Goal: Transaction & Acquisition: Download file/media

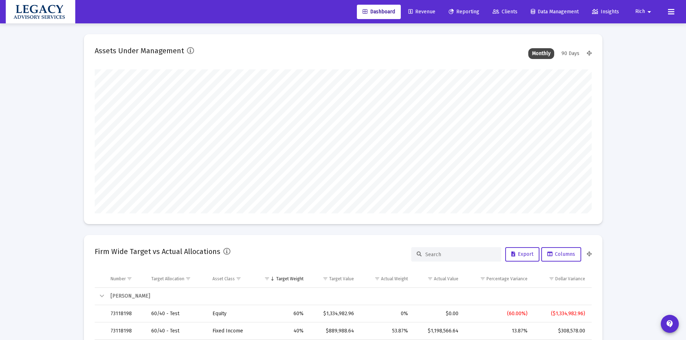
scroll to position [144, 268]
type input "2025-10-03"
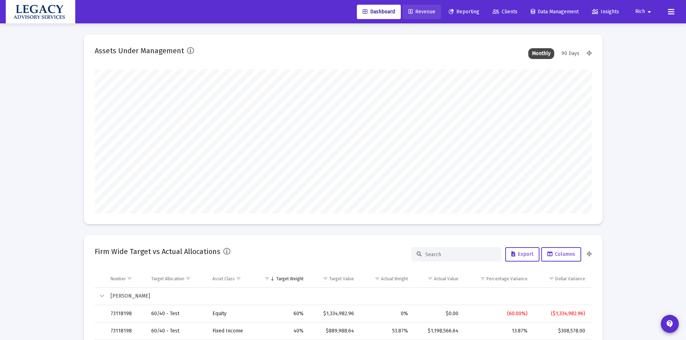
click at [418, 12] on span "Revenue" at bounding box center [421, 12] width 27 height 6
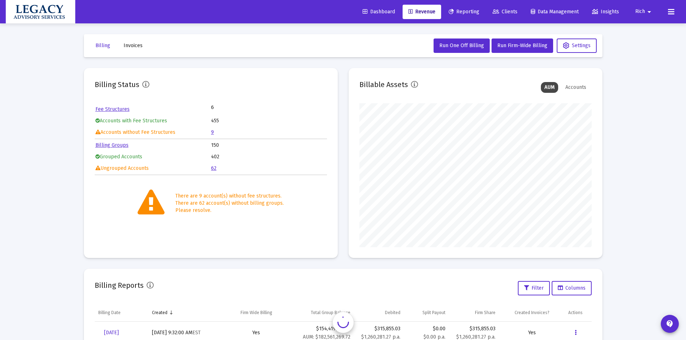
scroll to position [139, 0]
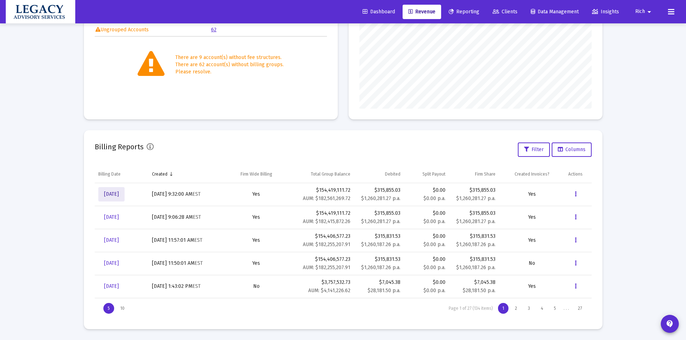
click at [113, 195] on span "[DATE]" at bounding box center [111, 194] width 15 height 6
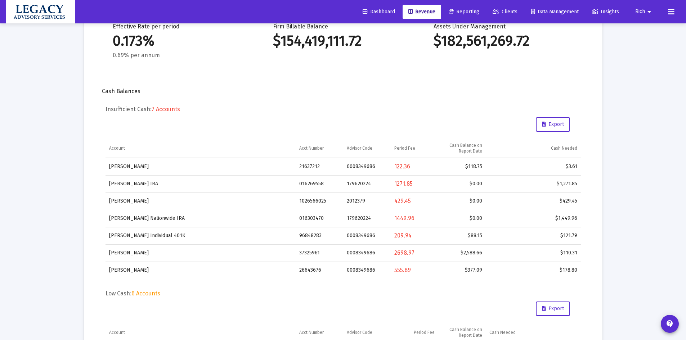
scroll to position [167, 0]
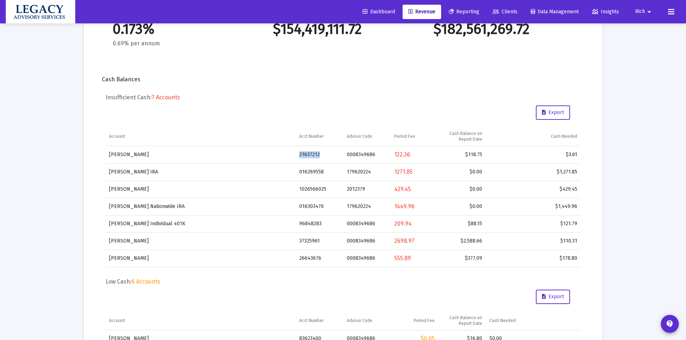
drag, startPoint x: 299, startPoint y: 155, endPoint x: 313, endPoint y: 156, distance: 13.8
click at [321, 155] on td "21637212" at bounding box center [320, 154] width 48 height 17
copy td "21637212"
drag, startPoint x: 300, startPoint y: 190, endPoint x: 324, endPoint y: 188, distance: 23.8
click at [324, 188] on td "1026566025" at bounding box center [320, 189] width 48 height 17
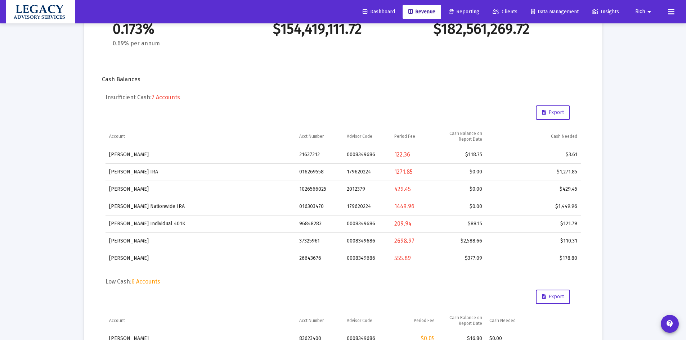
drag, startPoint x: 284, startPoint y: 186, endPoint x: 288, endPoint y: 187, distance: 3.6
click at [285, 186] on td "Raciti, Kristin IRA" at bounding box center [201, 189] width 190 height 17
click at [301, 187] on td "1026566025" at bounding box center [320, 189] width 48 height 17
drag, startPoint x: 298, startPoint y: 188, endPoint x: 325, endPoint y: 194, distance: 27.7
click at [325, 194] on td "1026566025" at bounding box center [320, 189] width 48 height 17
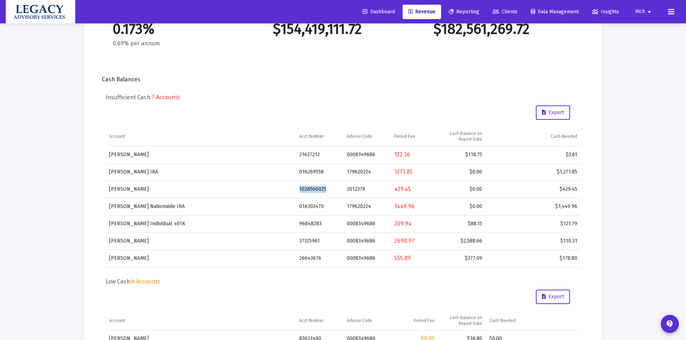
copy td "1026566025"
click at [108, 189] on td "Raciti, Kristin IRA" at bounding box center [201, 189] width 190 height 17
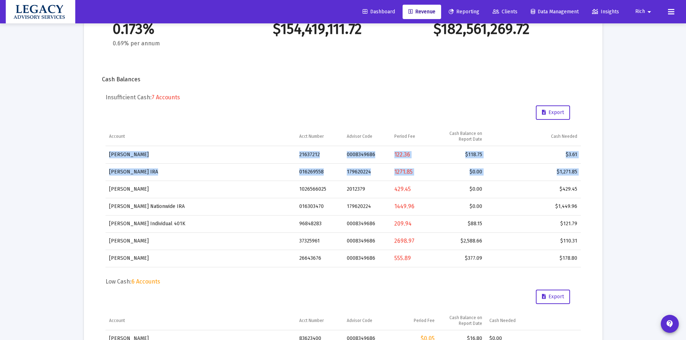
drag, startPoint x: 108, startPoint y: 189, endPoint x: 590, endPoint y: 189, distance: 482.2
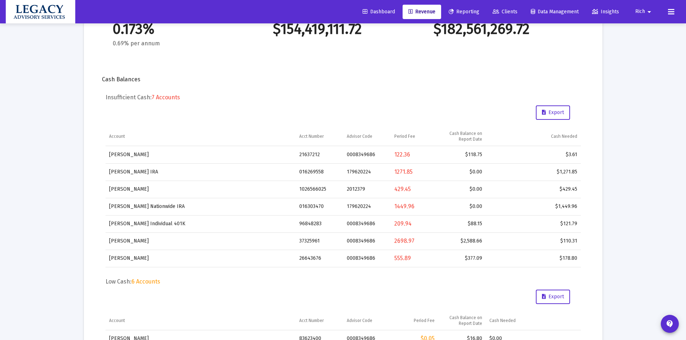
drag, startPoint x: 250, startPoint y: 245, endPoint x: 255, endPoint y: 245, distance: 4.7
click at [252, 246] on td "[PERSON_NAME]" at bounding box center [201, 241] width 190 height 17
drag, startPoint x: 297, startPoint y: 221, endPoint x: 324, endPoint y: 224, distance: 26.8
click at [324, 224] on td "96848283" at bounding box center [320, 223] width 48 height 17
copy td "96848283"
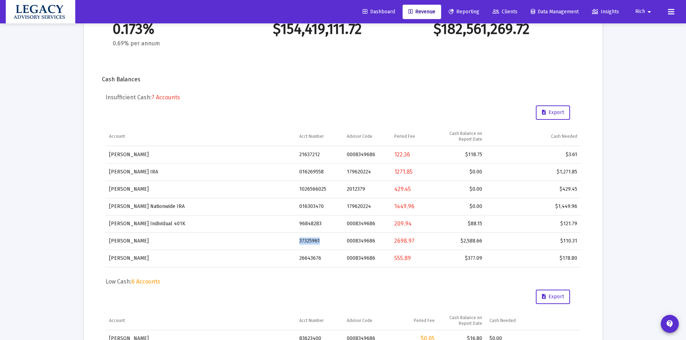
drag, startPoint x: 299, startPoint y: 241, endPoint x: 323, endPoint y: 242, distance: 24.5
click at [323, 242] on td "37325961" at bounding box center [320, 241] width 48 height 17
copy td "37325961"
drag, startPoint x: 296, startPoint y: 260, endPoint x: 321, endPoint y: 259, distance: 24.9
click at [321, 259] on td "26643676" at bounding box center [320, 258] width 48 height 17
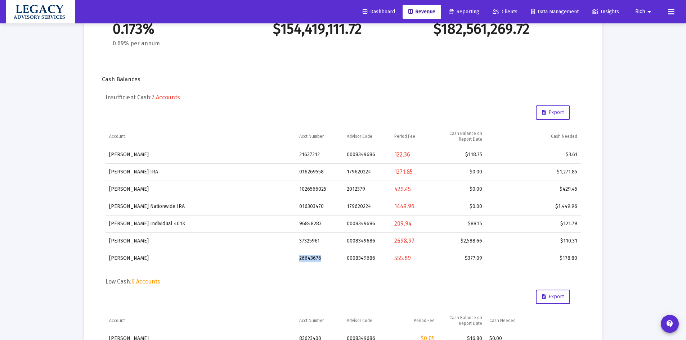
copy td "26643676"
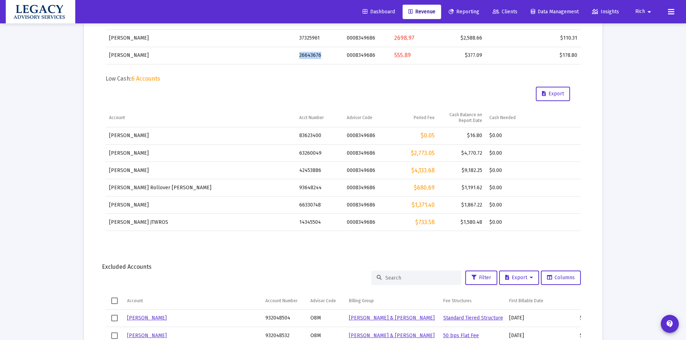
scroll to position [348, 0]
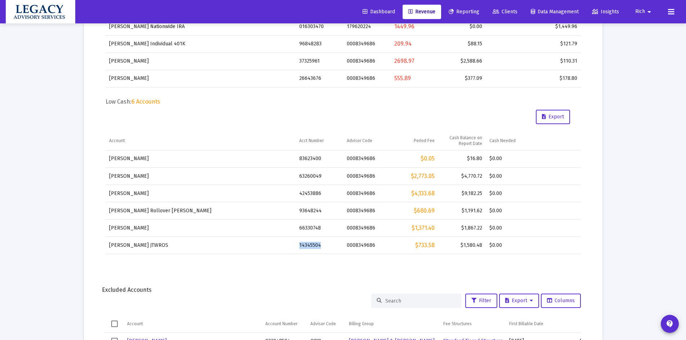
drag, startPoint x: 297, startPoint y: 243, endPoint x: 318, endPoint y: 247, distance: 20.5
click at [321, 248] on td "14345504" at bounding box center [320, 245] width 48 height 17
copy td "14345504"
click at [302, 229] on td "66330748" at bounding box center [320, 228] width 48 height 17
drag, startPoint x: 300, startPoint y: 228, endPoint x: 318, endPoint y: 229, distance: 18.4
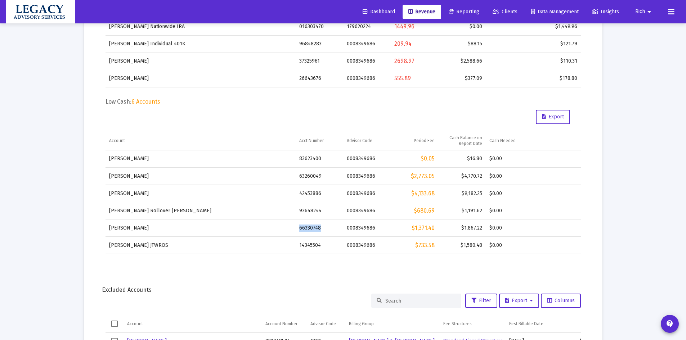
click at [318, 229] on td "66330748" at bounding box center [320, 228] width 48 height 17
copy td "66330748"
drag, startPoint x: 299, startPoint y: 211, endPoint x: 319, endPoint y: 210, distance: 20.9
click at [319, 210] on td "93648244" at bounding box center [320, 210] width 48 height 17
copy td "93648244"
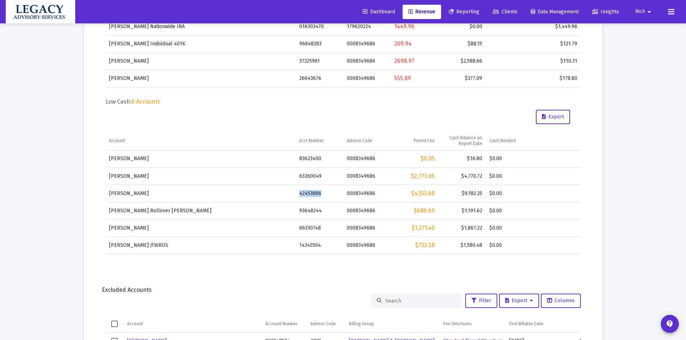
drag, startPoint x: 298, startPoint y: 193, endPoint x: 323, endPoint y: 190, distance: 25.7
click at [323, 190] on td "42453886" at bounding box center [320, 193] width 48 height 17
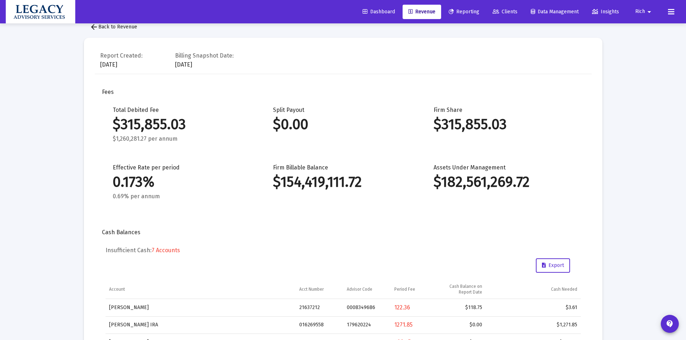
scroll to position [0, 0]
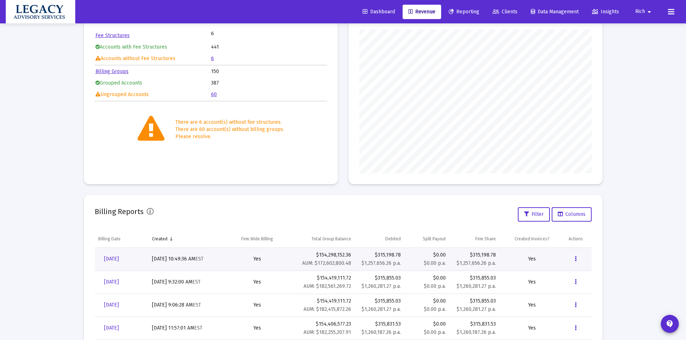
scroll to position [139, 0]
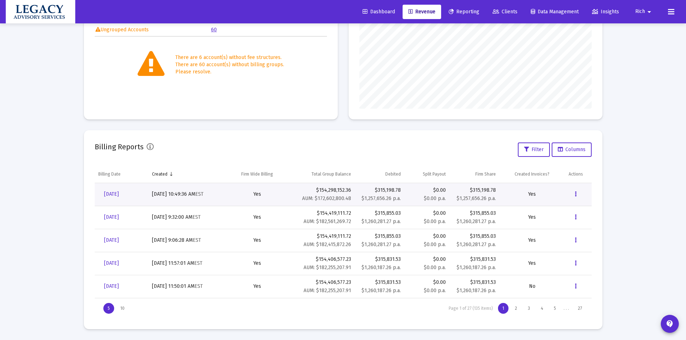
click at [119, 196] on span "[DATE]" at bounding box center [111, 194] width 15 height 6
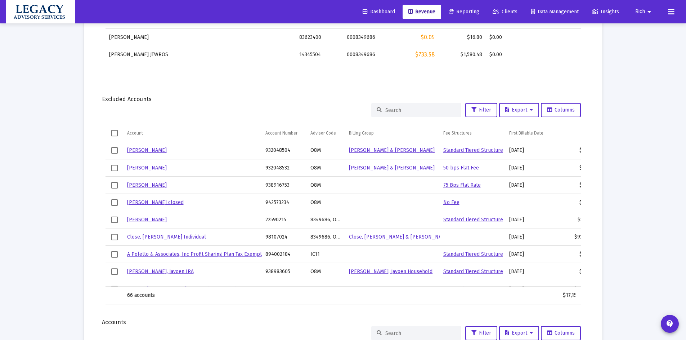
scroll to position [528, 0]
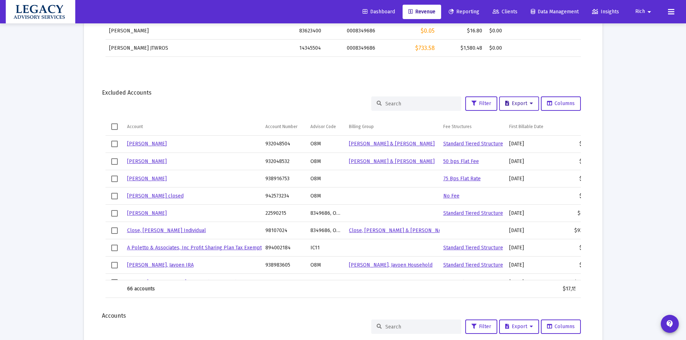
click at [521, 103] on span "Export" at bounding box center [519, 103] width 28 height 6
drag, startPoint x: 557, startPoint y: 85, endPoint x: 543, endPoint y: 88, distance: 14.3
click at [557, 86] on div at bounding box center [343, 170] width 686 height 340
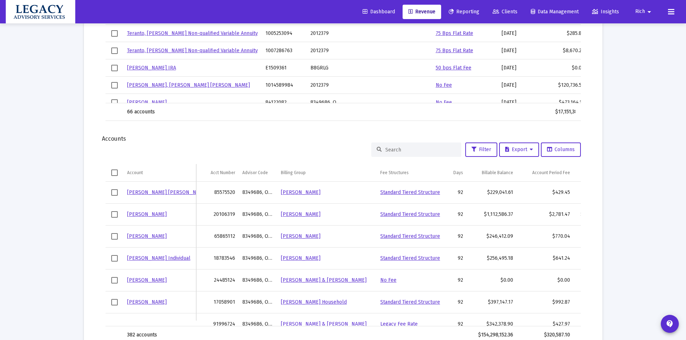
scroll to position [738, 0]
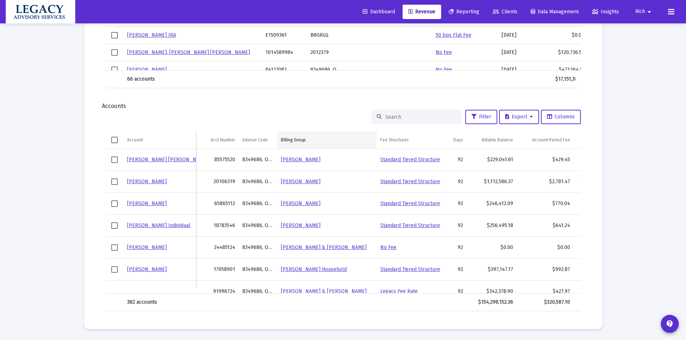
click at [294, 142] on div "Billing Group" at bounding box center [293, 140] width 25 height 6
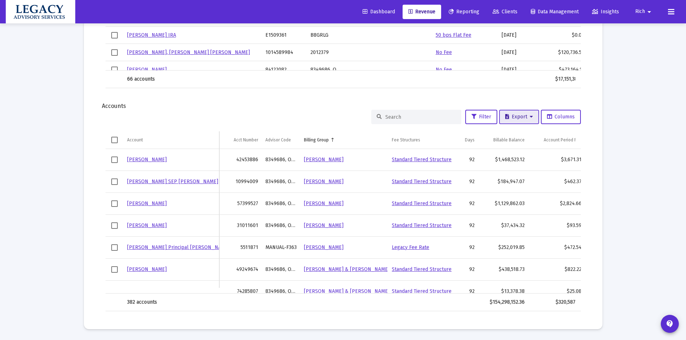
click at [517, 116] on span "Export" at bounding box center [519, 117] width 28 height 6
click at [517, 135] on button "Export All Rows" at bounding box center [520, 135] width 49 height 17
